Goal: Information Seeking & Learning: Learn about a topic

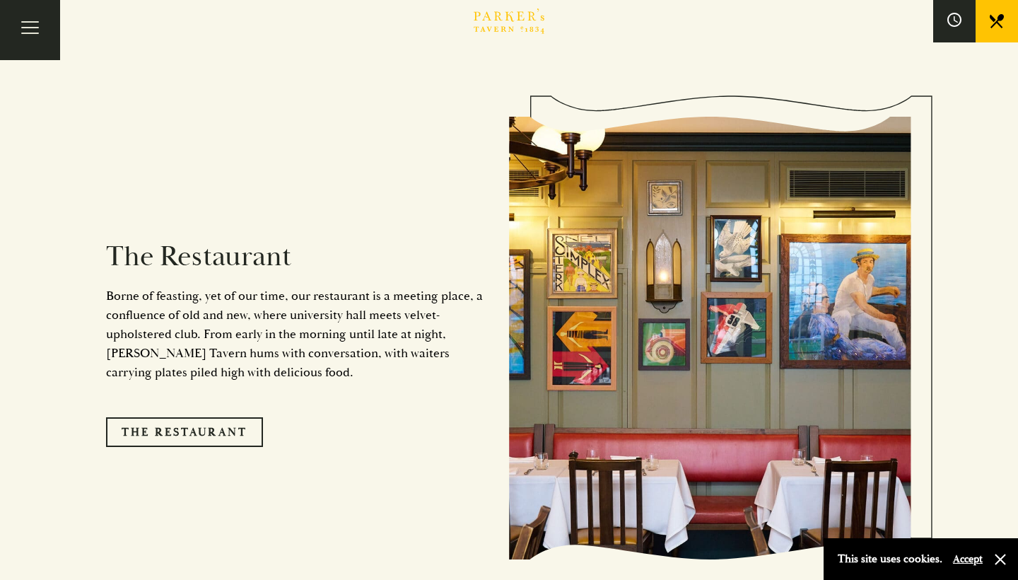
scroll to position [1126, 0]
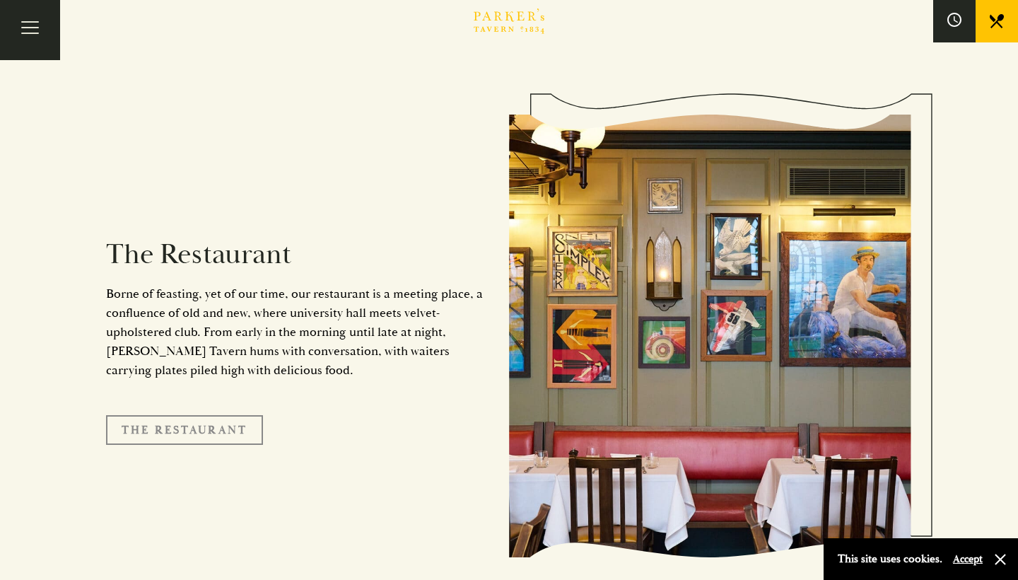
click at [189, 415] on link "The Restaurant" at bounding box center [184, 430] width 157 height 30
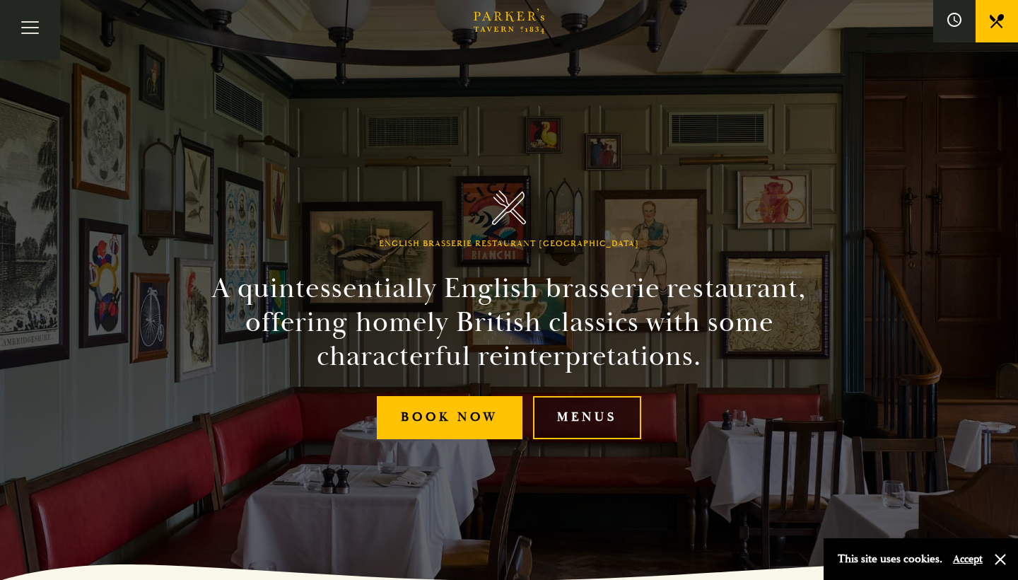
click at [589, 427] on link "Menus" at bounding box center [587, 417] width 108 height 43
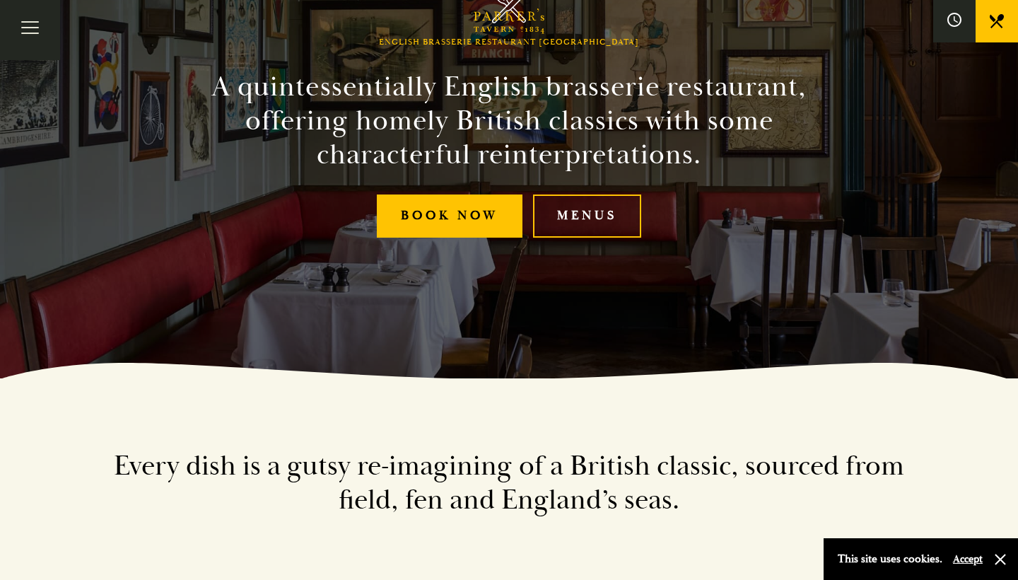
scroll to position [197, 0]
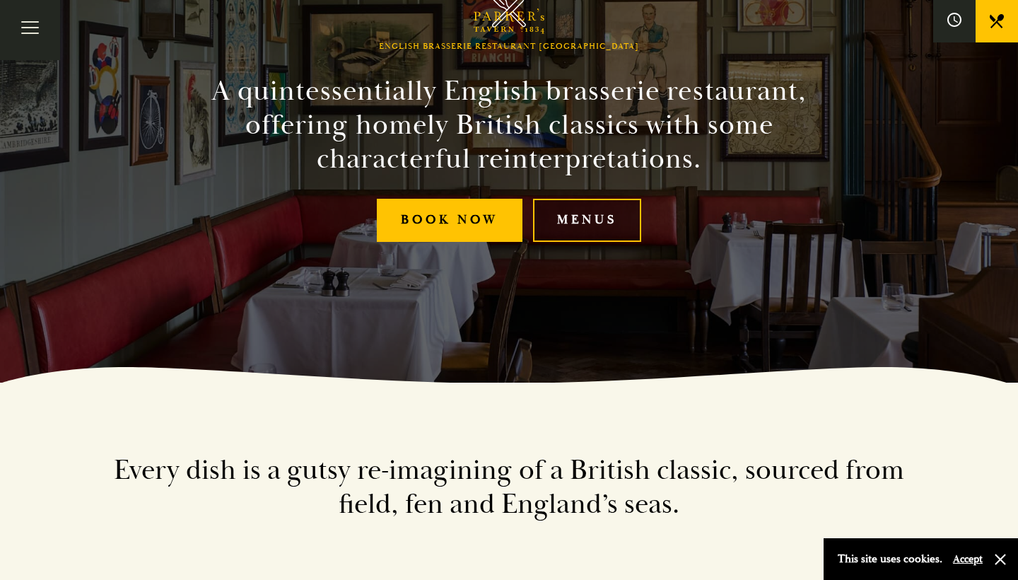
click at [595, 203] on link "Menus" at bounding box center [587, 220] width 108 height 43
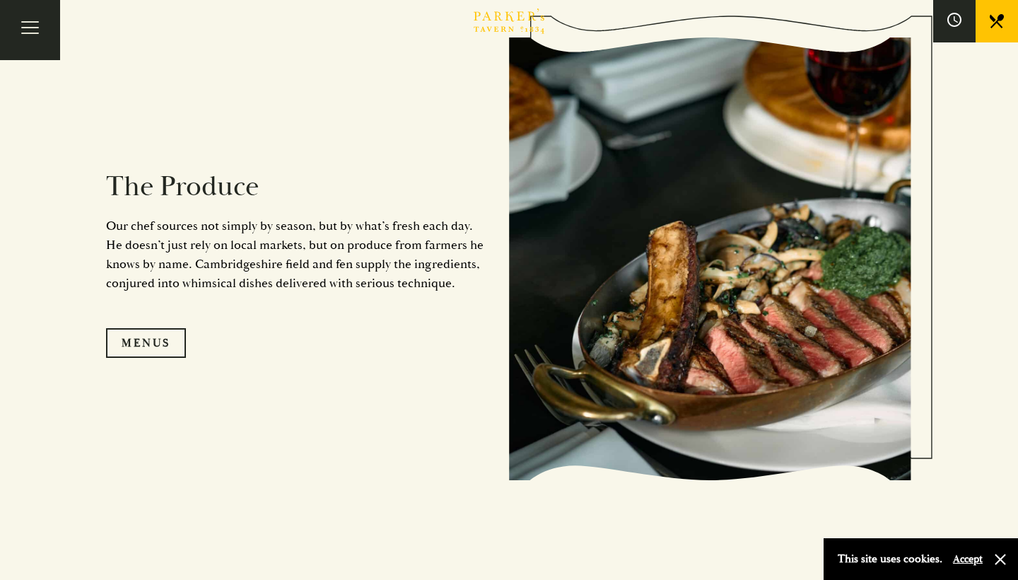
scroll to position [1350, 0]
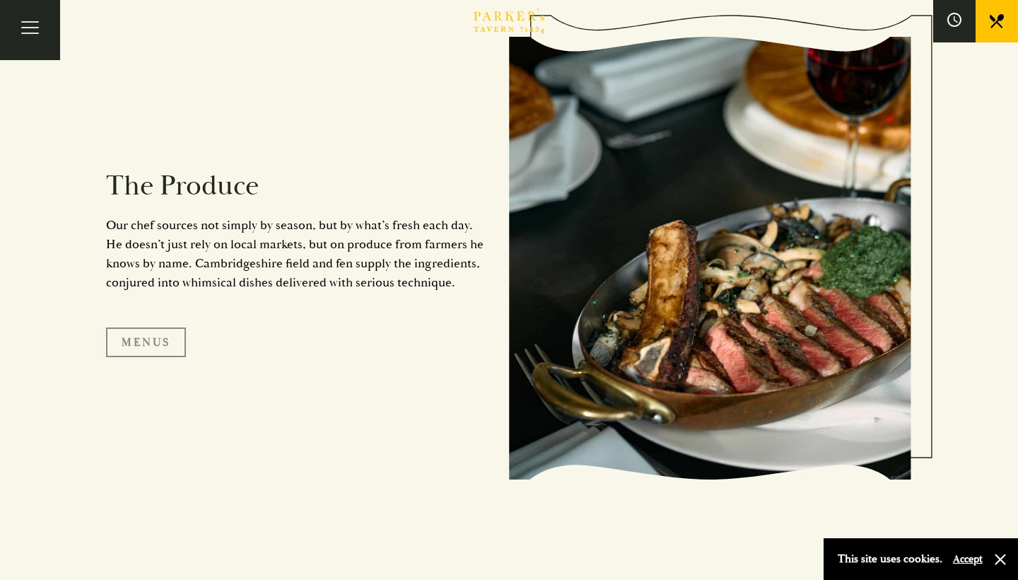
click at [154, 337] on link "Menus" at bounding box center [146, 342] width 80 height 30
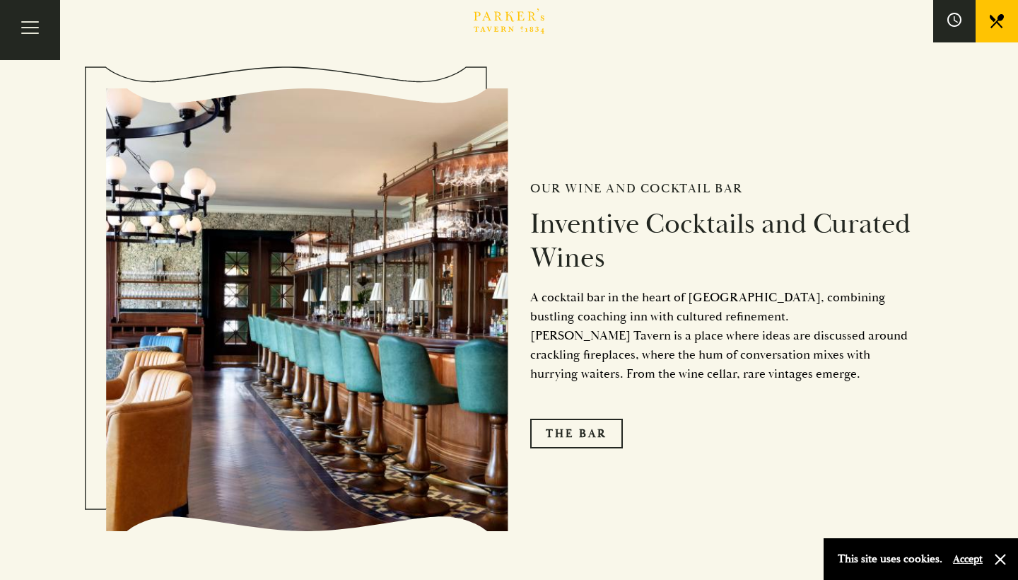
scroll to position [2163, 0]
click at [572, 435] on link "The Bar" at bounding box center [576, 433] width 93 height 30
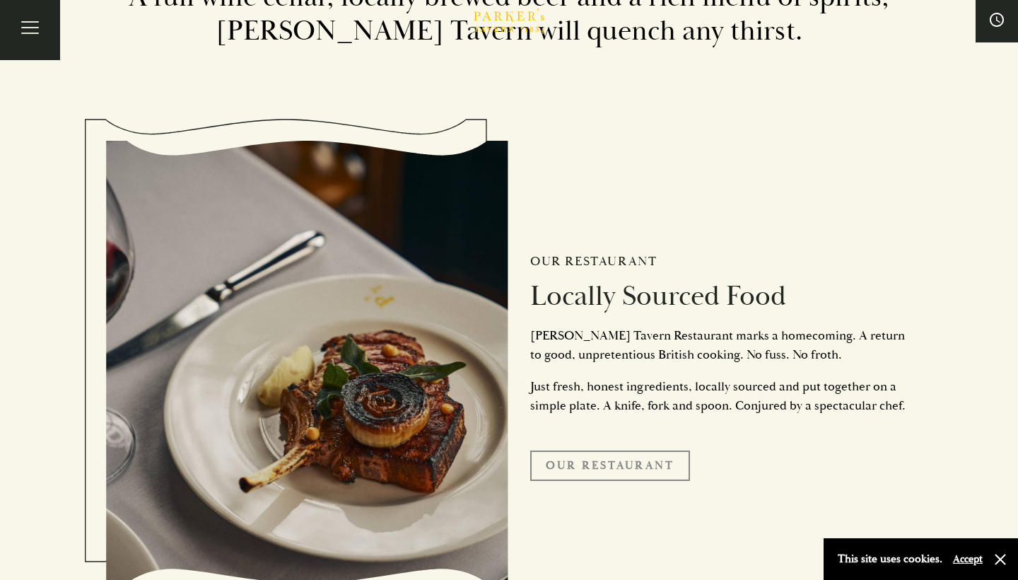
scroll to position [2991, 0]
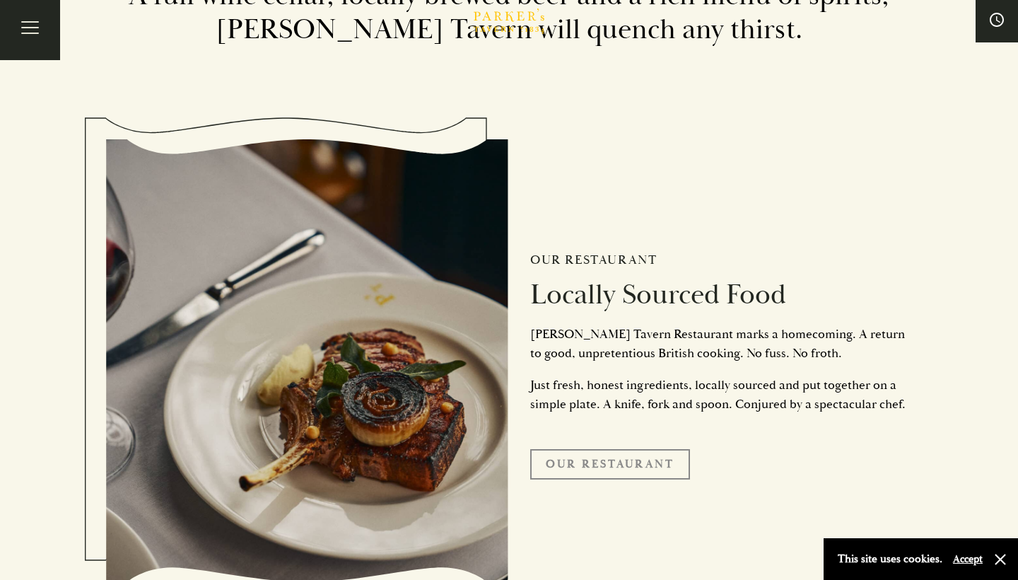
click at [588, 468] on link "Our Restaurant" at bounding box center [610, 464] width 160 height 30
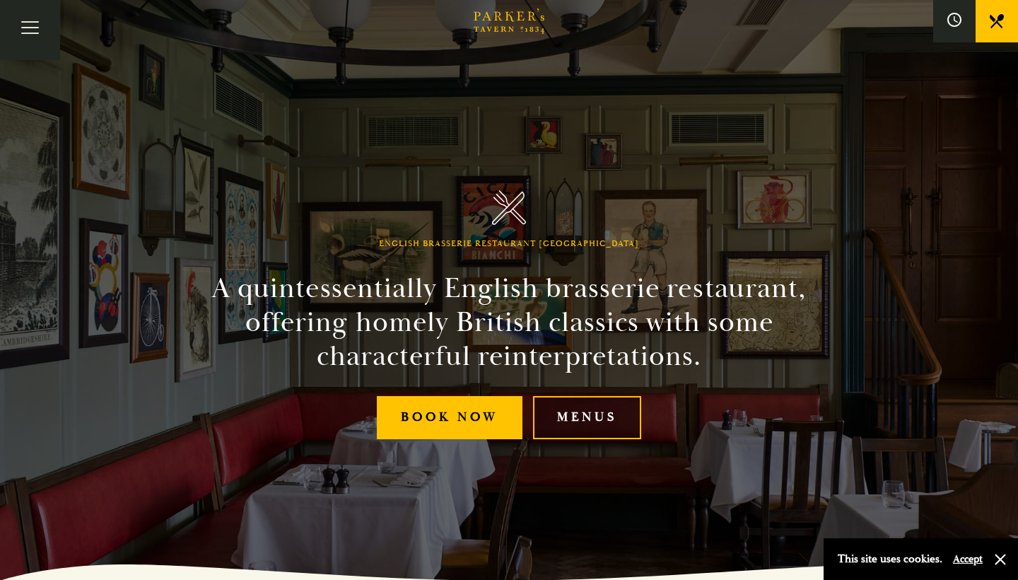
click at [615, 421] on link "Menus" at bounding box center [587, 417] width 108 height 43
click at [30, 35] on button "Toggle navigation" at bounding box center [30, 30] width 60 height 60
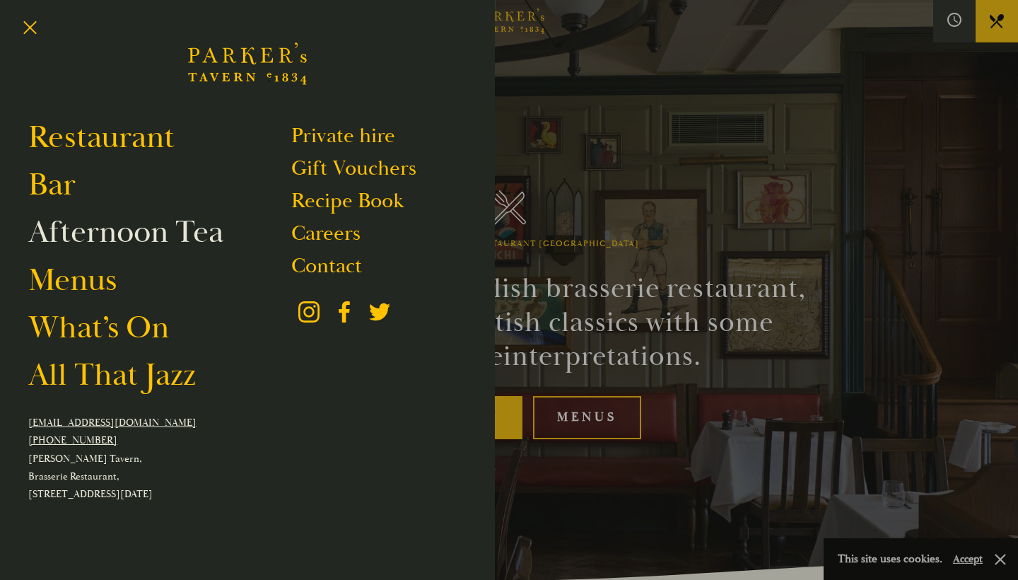
click at [94, 231] on link "Afternoon Tea" at bounding box center [125, 232] width 195 height 40
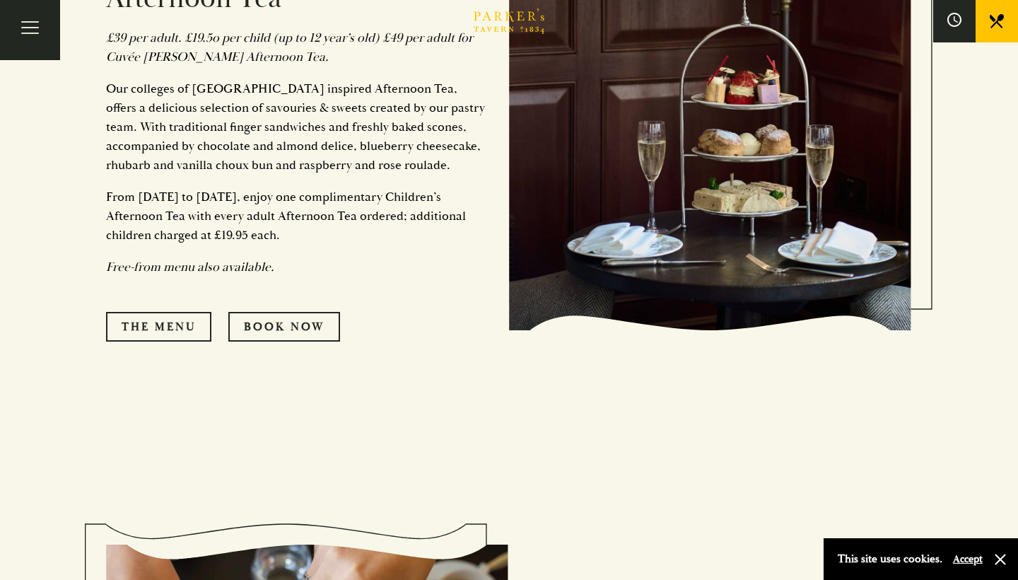
scroll to position [836, 0]
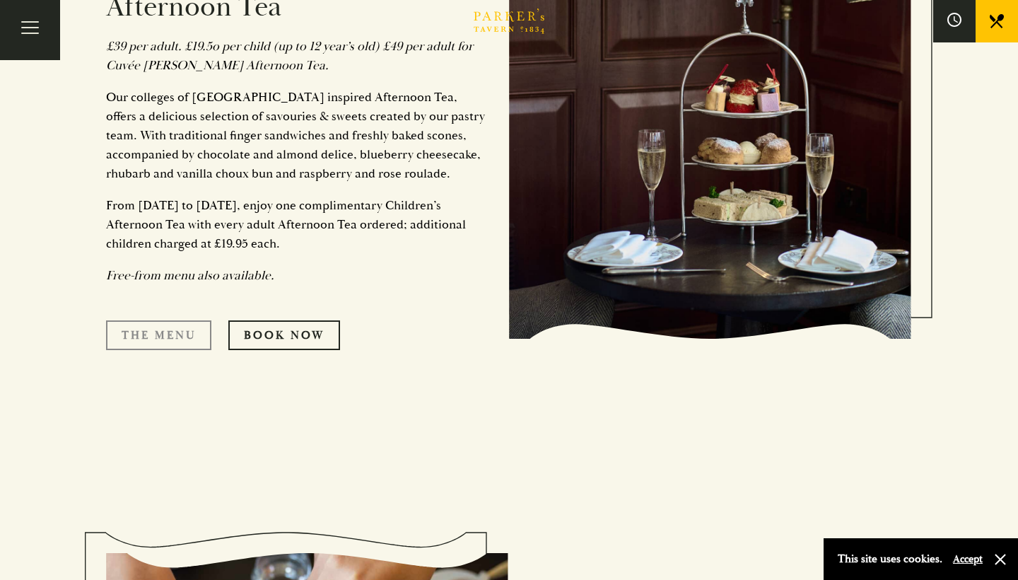
click at [156, 320] on link "The Menu" at bounding box center [158, 335] width 105 height 30
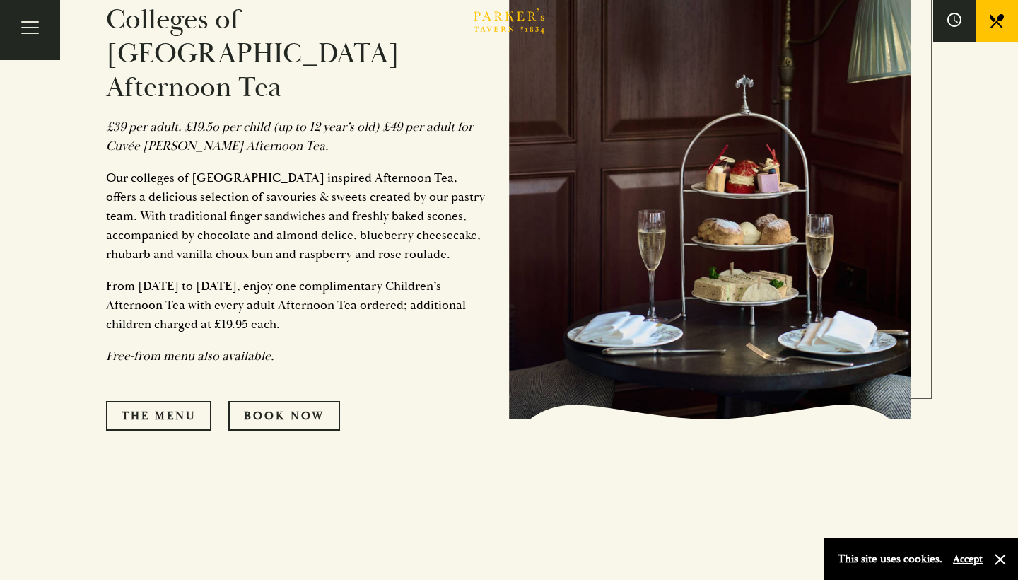
scroll to position [752, 0]
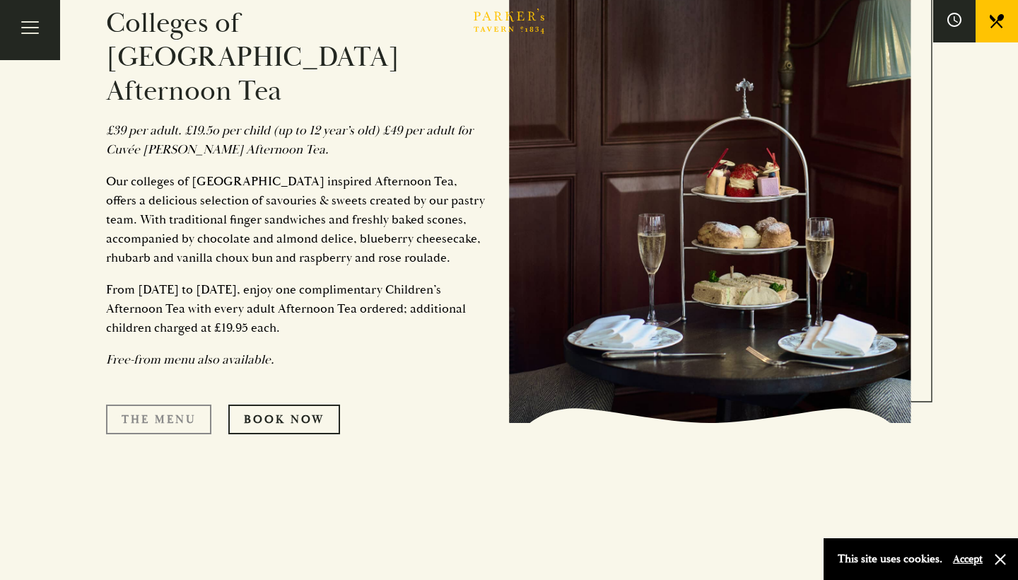
click at [185, 405] on link "The Menu" at bounding box center [158, 420] width 105 height 30
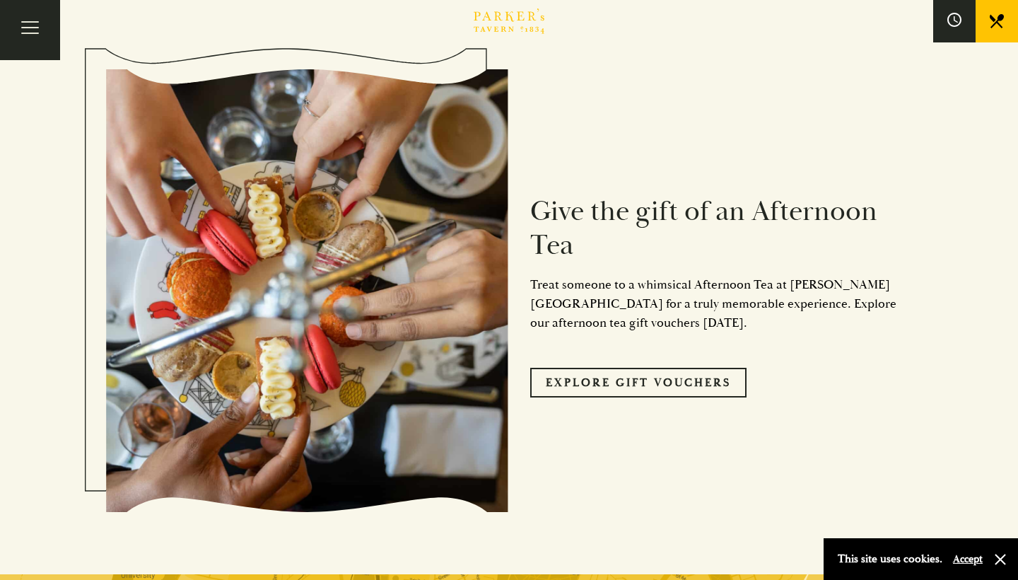
scroll to position [1318, 0]
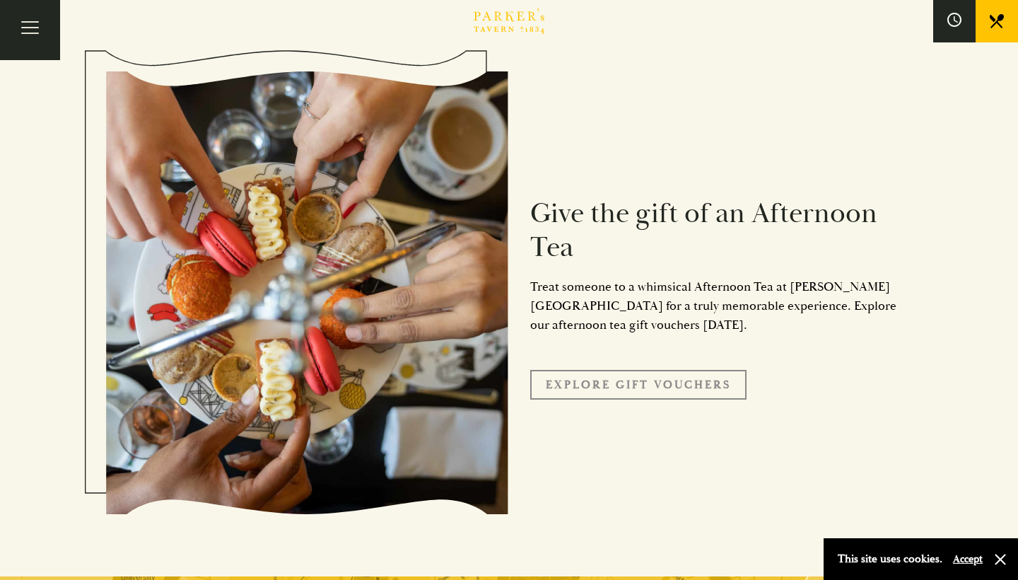
click at [618, 370] on link "Explore Gift Vouchers" at bounding box center [638, 385] width 216 height 30
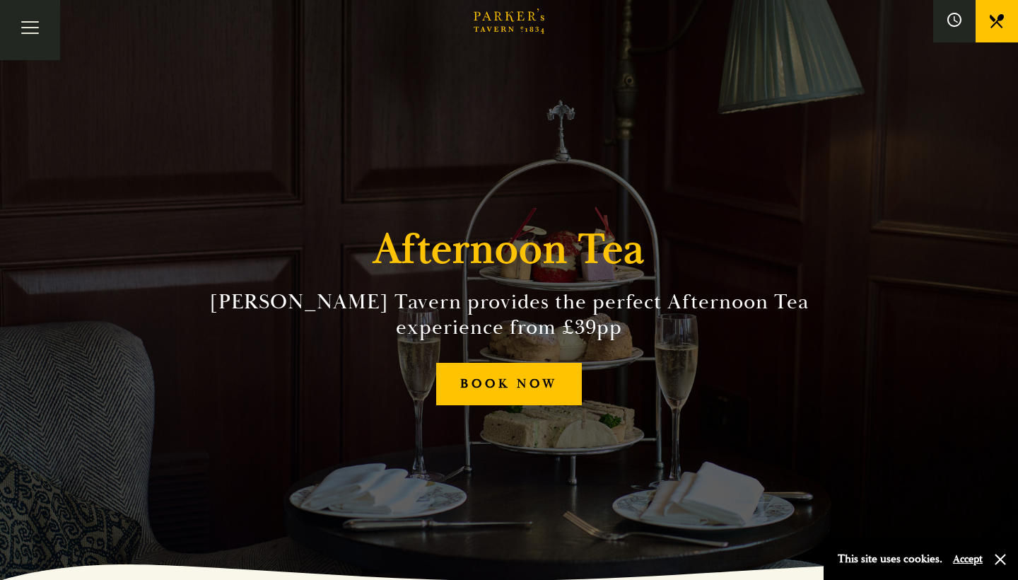
scroll to position [0, 0]
click at [991, 19] on icon at bounding box center [997, 21] width 14 height 14
click at [54, 23] on button "Toggle navigation" at bounding box center [30, 30] width 60 height 60
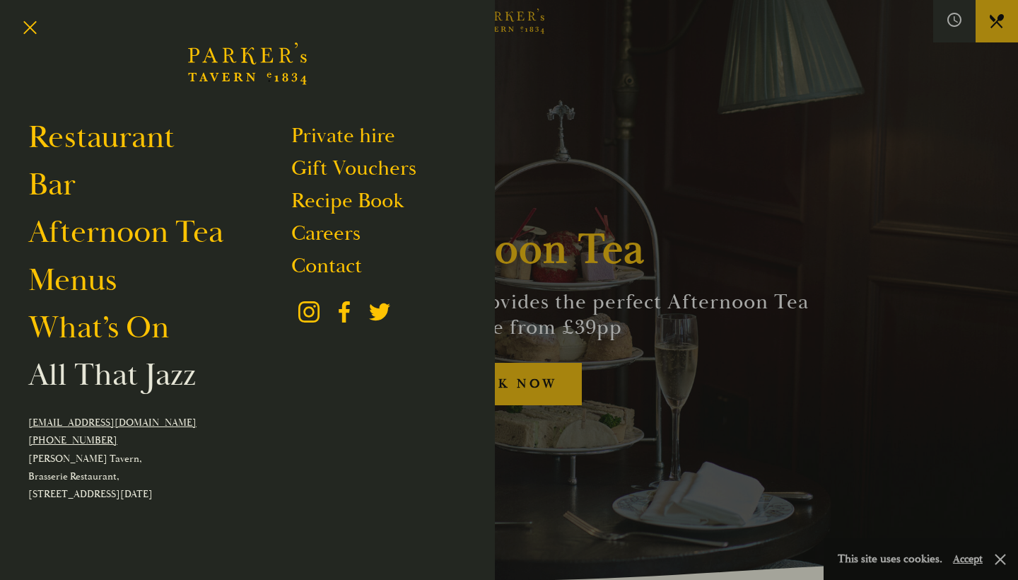
click at [90, 376] on link "All That Jazz" at bounding box center [112, 375] width 168 height 40
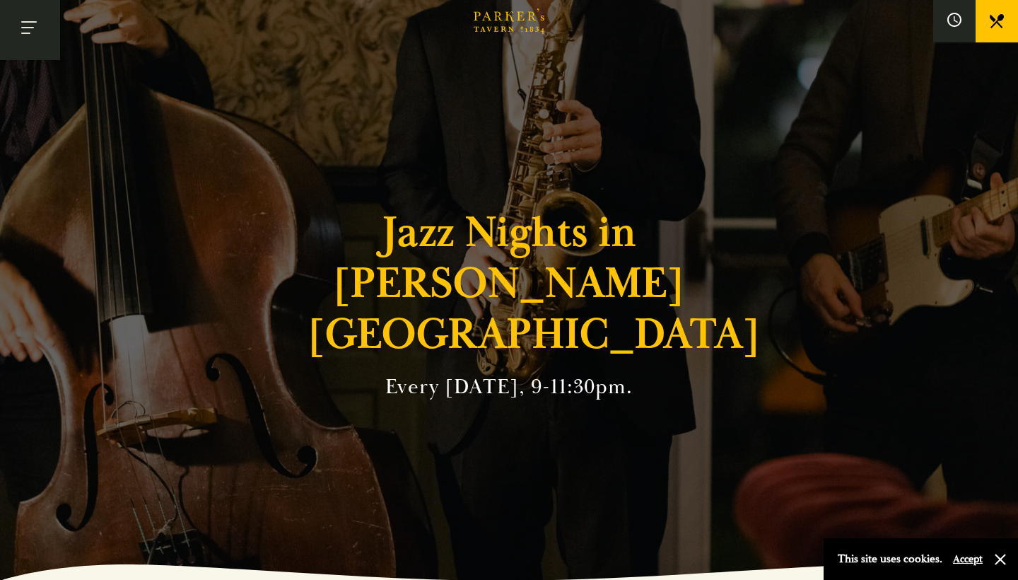
click at [30, 20] on button "Toggle navigation" at bounding box center [30, 30] width 60 height 60
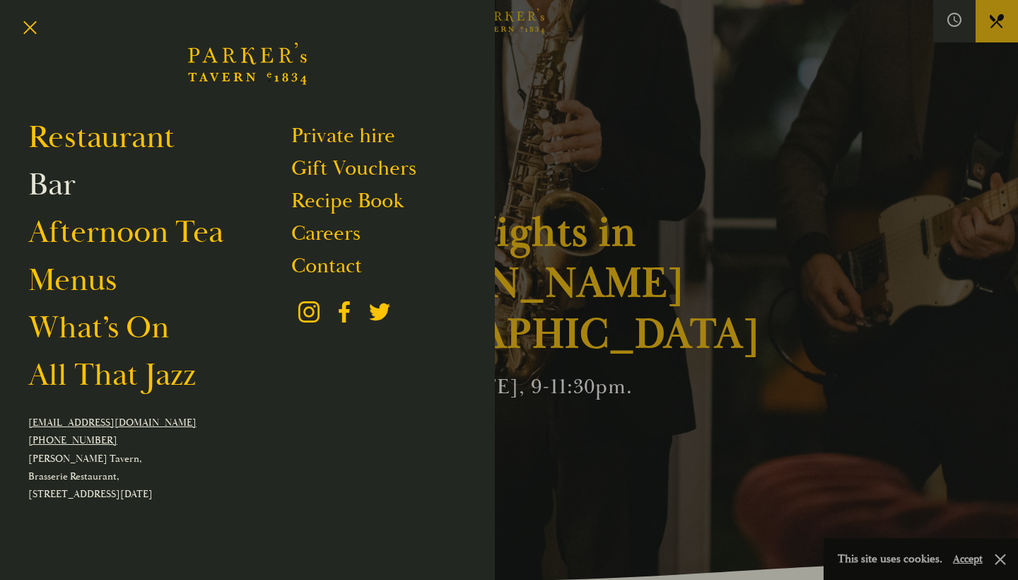
click at [69, 194] on link "Bar" at bounding box center [51, 185] width 47 height 40
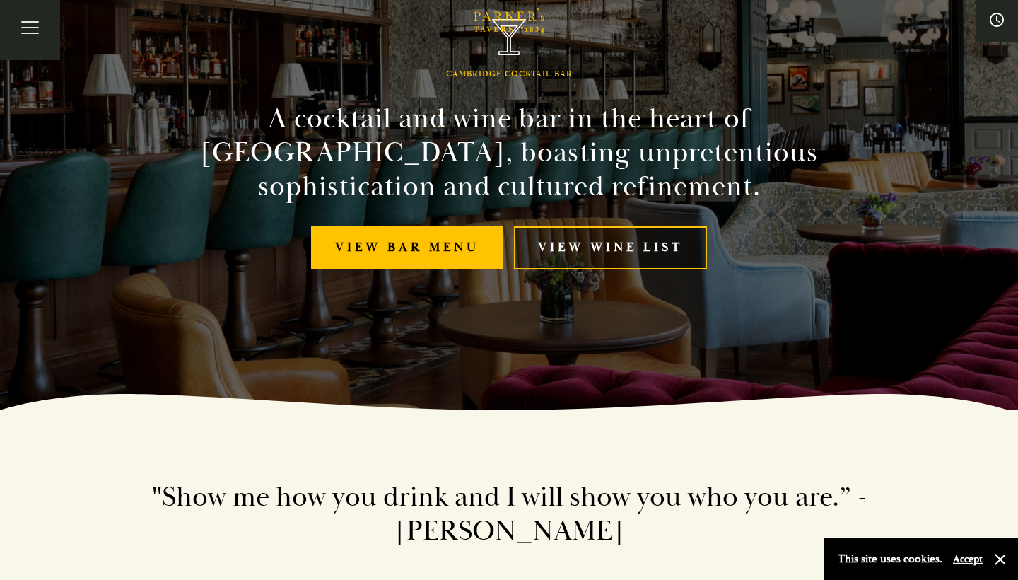
scroll to position [224, 0]
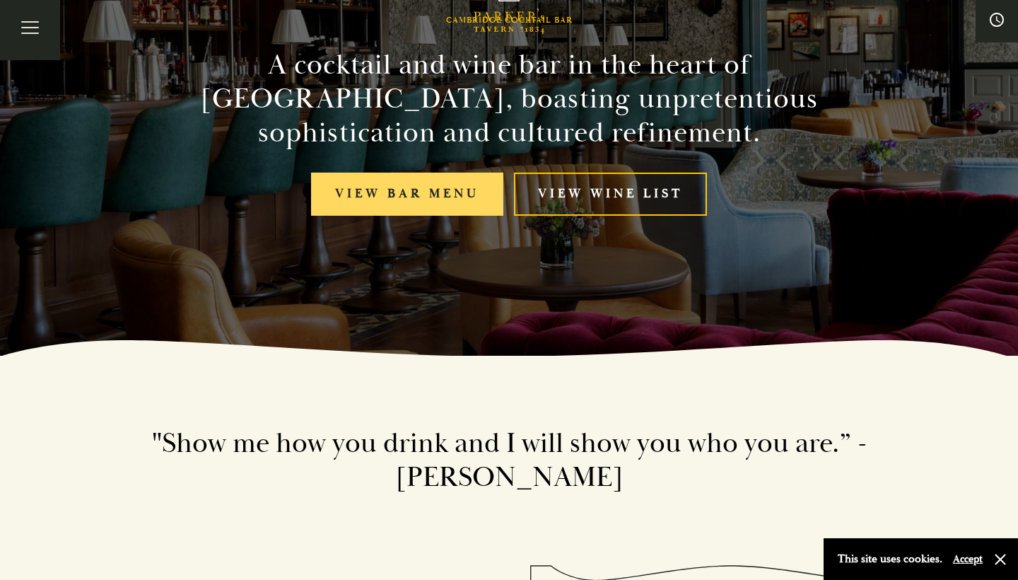
click at [464, 186] on link "View bar menu" at bounding box center [407, 194] width 192 height 43
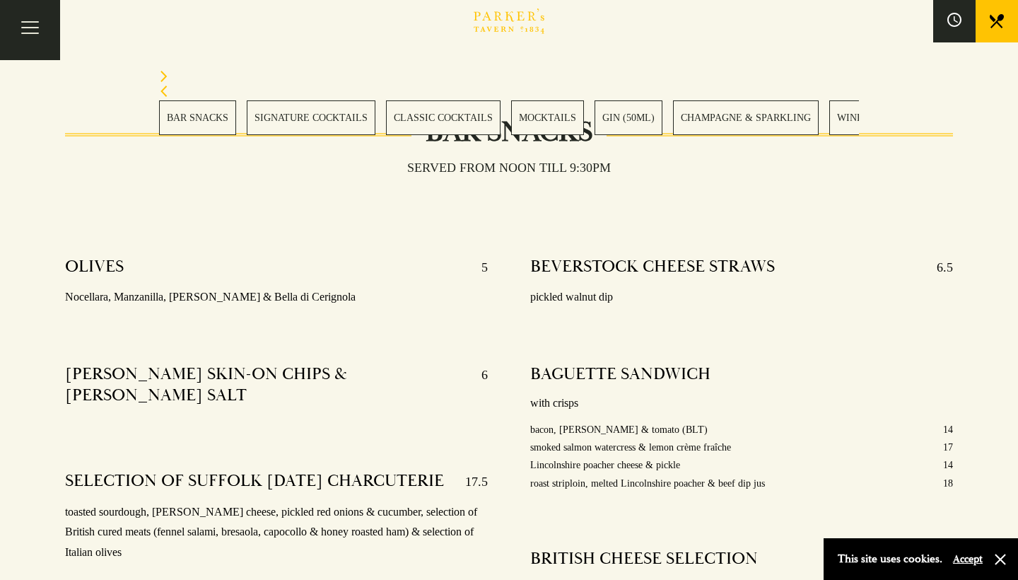
scroll to position [455, 0]
click at [340, 131] on link "SIGNATURE COCKTAILS" at bounding box center [311, 117] width 129 height 35
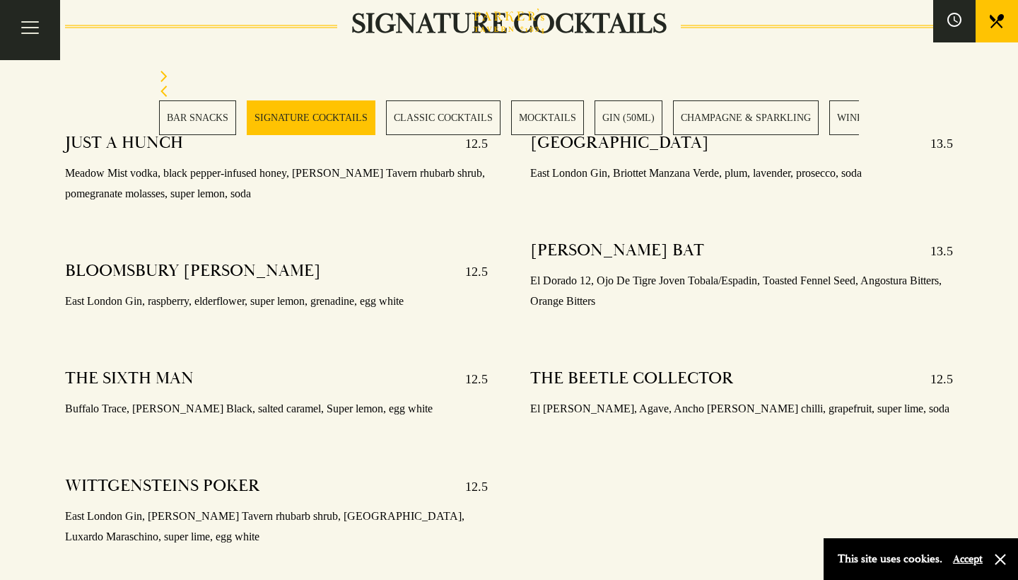
click at [409, 136] on section "BAR SNACKS SIGNATURE COCKTAILS CLASSIC COCKTAILS MOCKTAILS GIN (50ML) CHAMPAGNE…" at bounding box center [509, 102] width 1018 height 135
click at [420, 120] on link "CLASSIC COCKTAILS" at bounding box center [443, 117] width 115 height 35
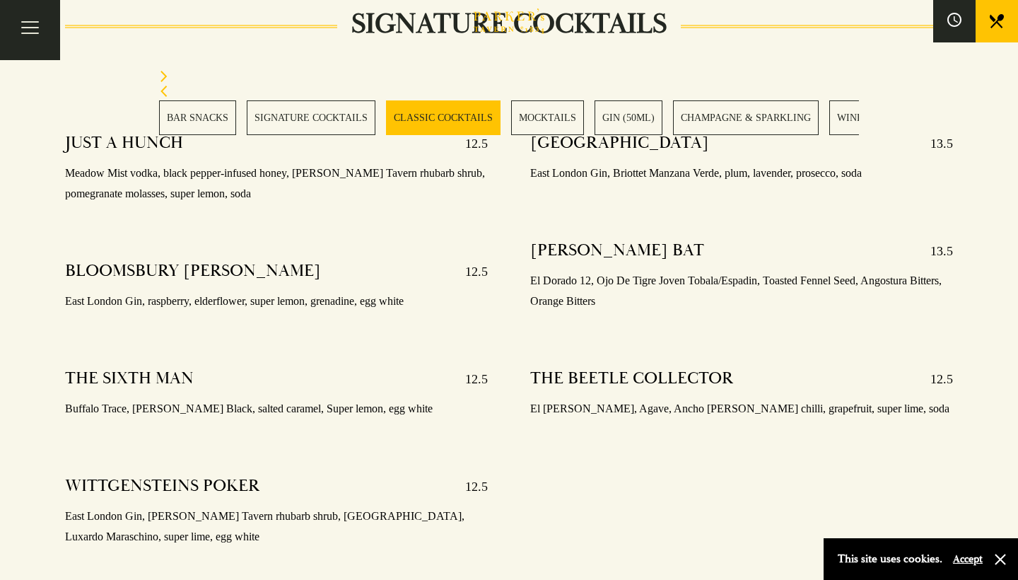
scroll to position [2096, 0]
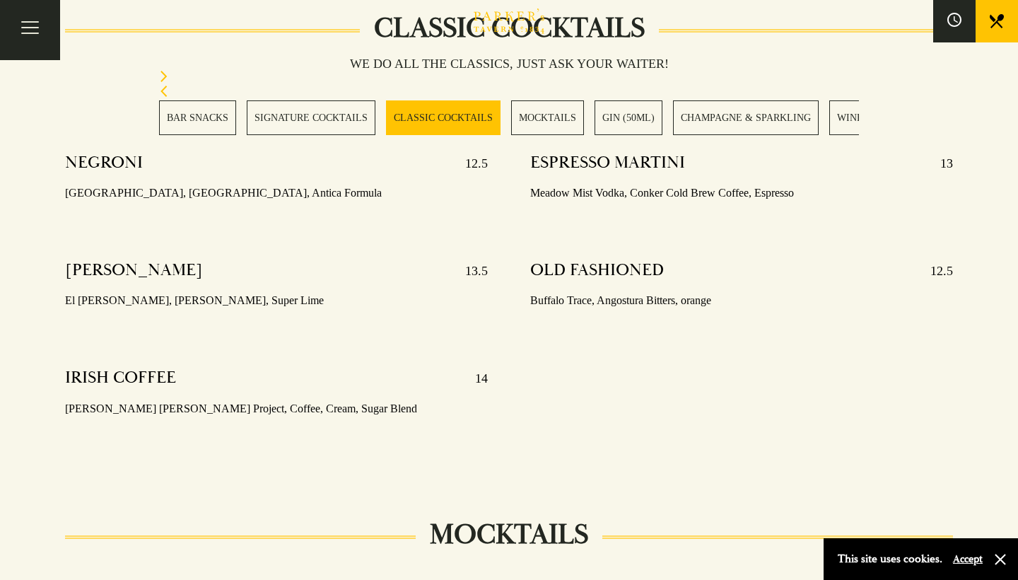
click at [525, 118] on link "MOCKTAILS" at bounding box center [547, 117] width 73 height 35
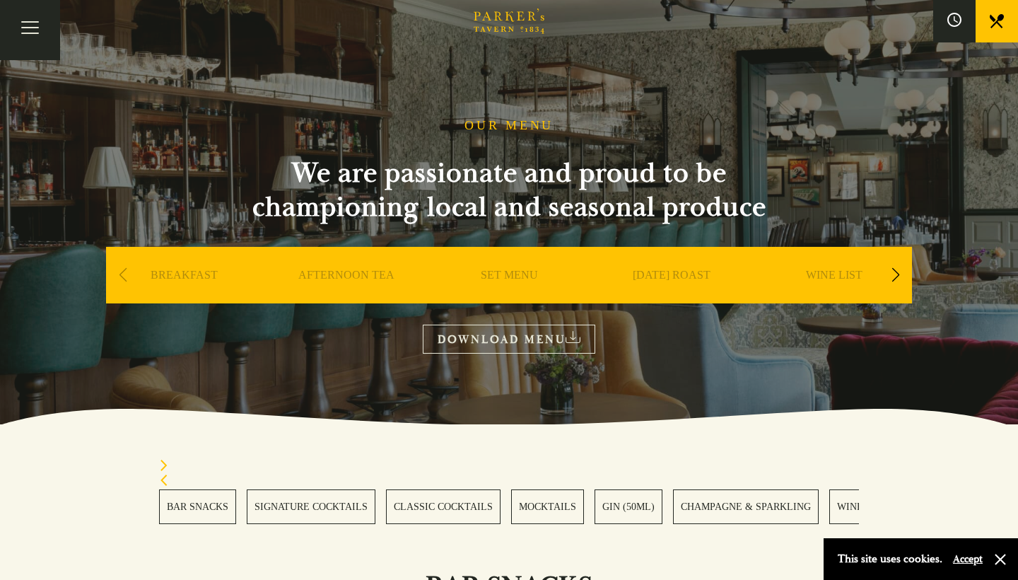
click at [891, 270] on div "Next slide" at bounding box center [895, 275] width 19 height 31
click at [842, 275] on link "DESSERT" at bounding box center [835, 296] width 50 height 57
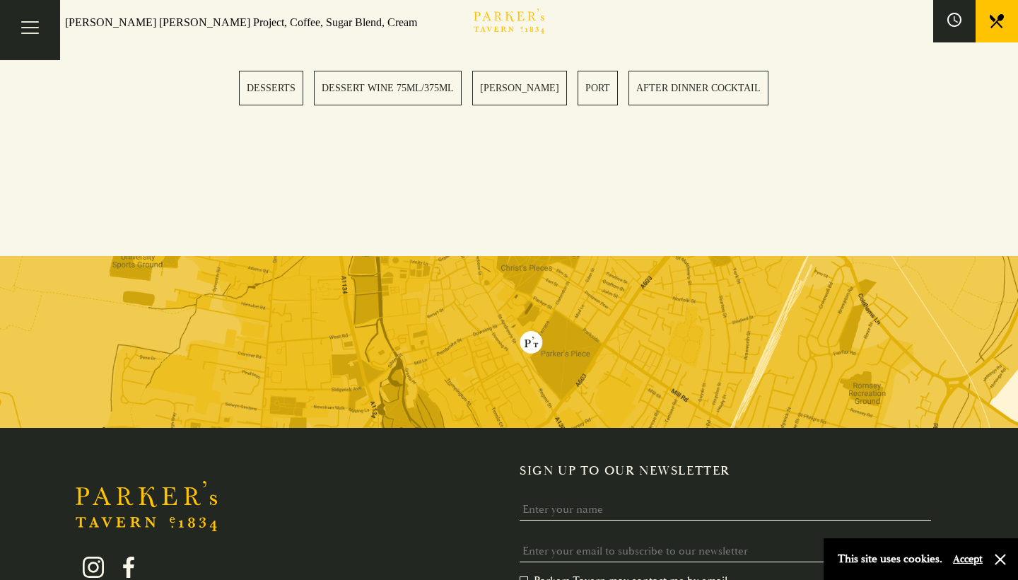
scroll to position [2474, 0]
